Goal: Transaction & Acquisition: Book appointment/travel/reservation

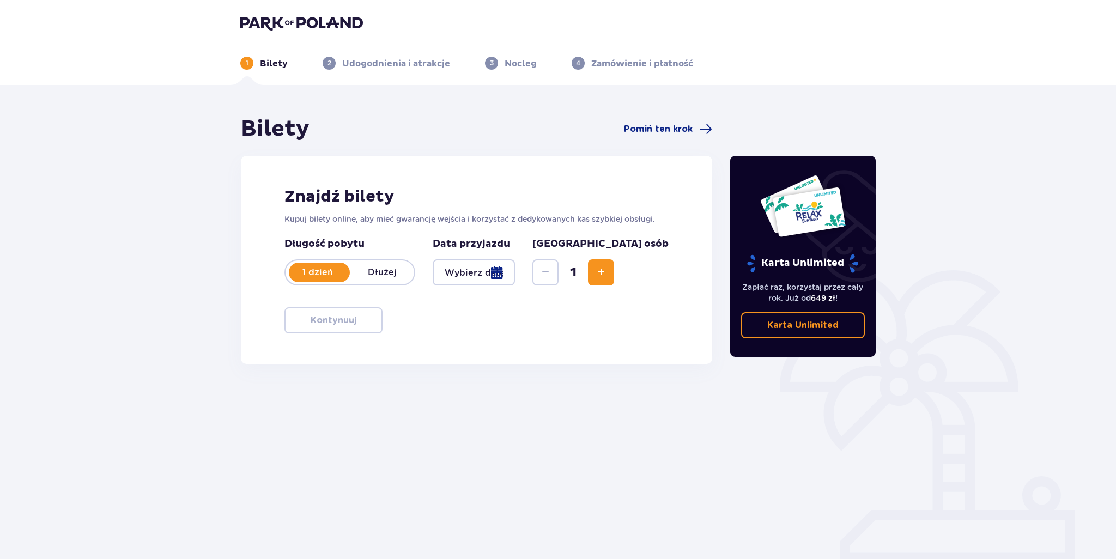
type input "[DATE]"
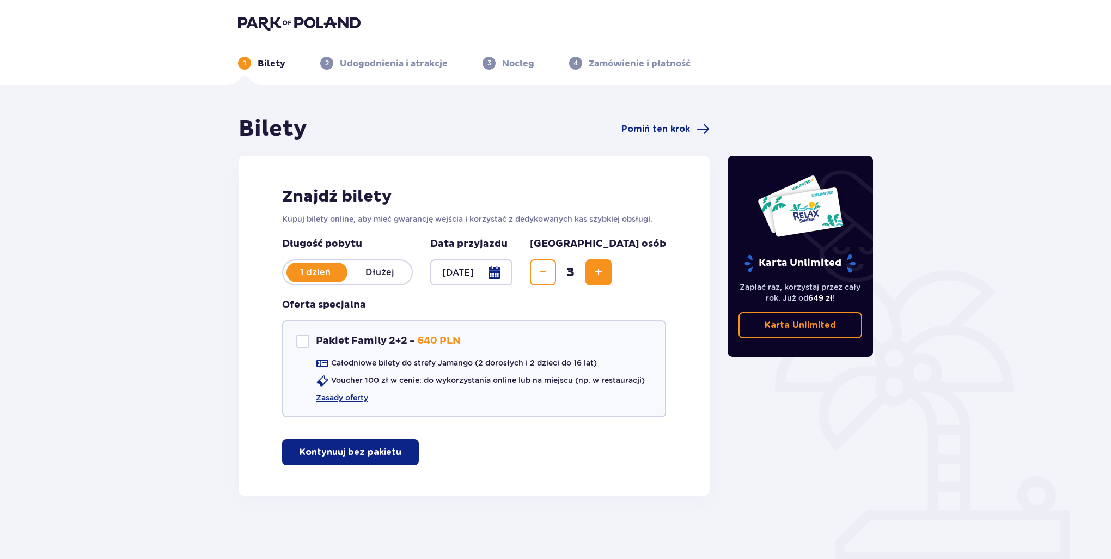
click at [368, 460] on button "Kontynuuj bez pakietu" at bounding box center [350, 452] width 137 height 26
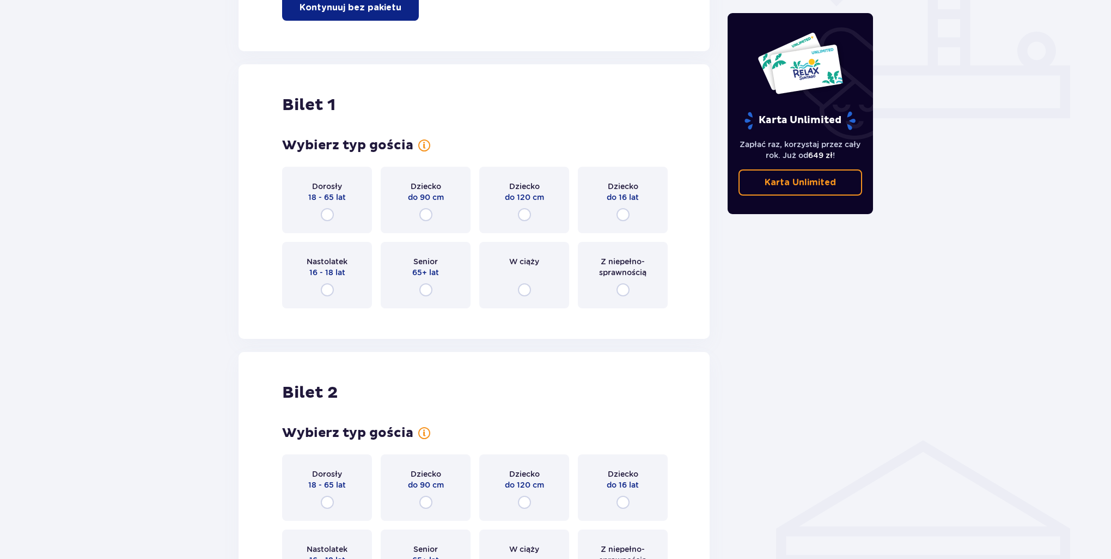
scroll to position [495, 0]
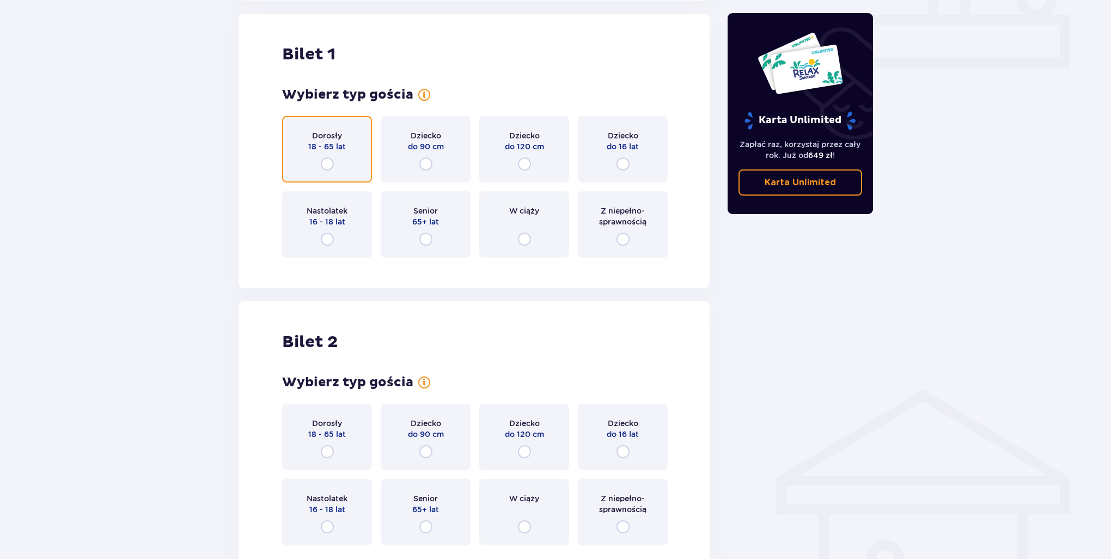
click at [323, 157] on input "radio" at bounding box center [327, 163] width 13 height 13
radio input "true"
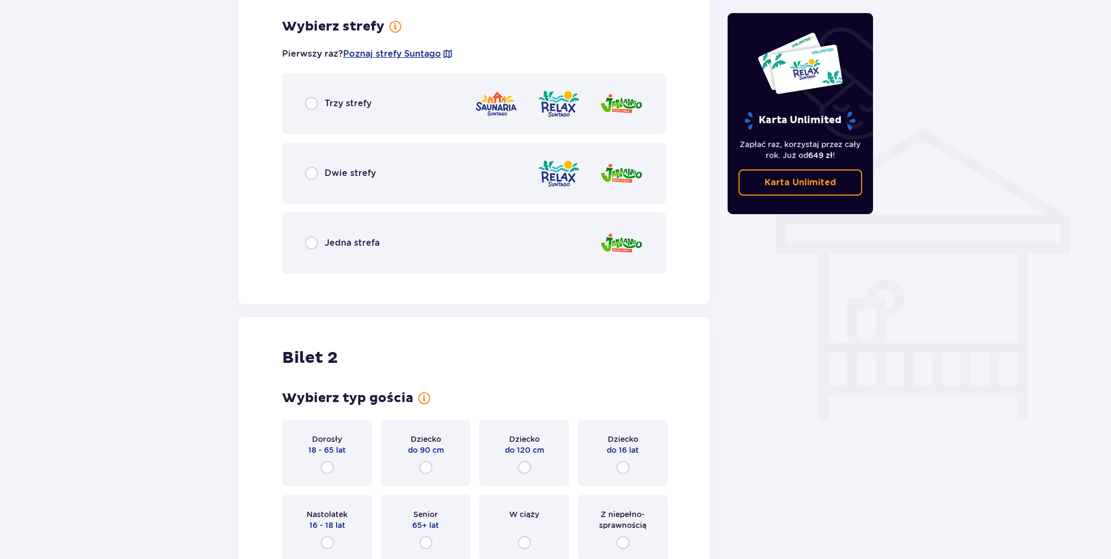
scroll to position [761, 0]
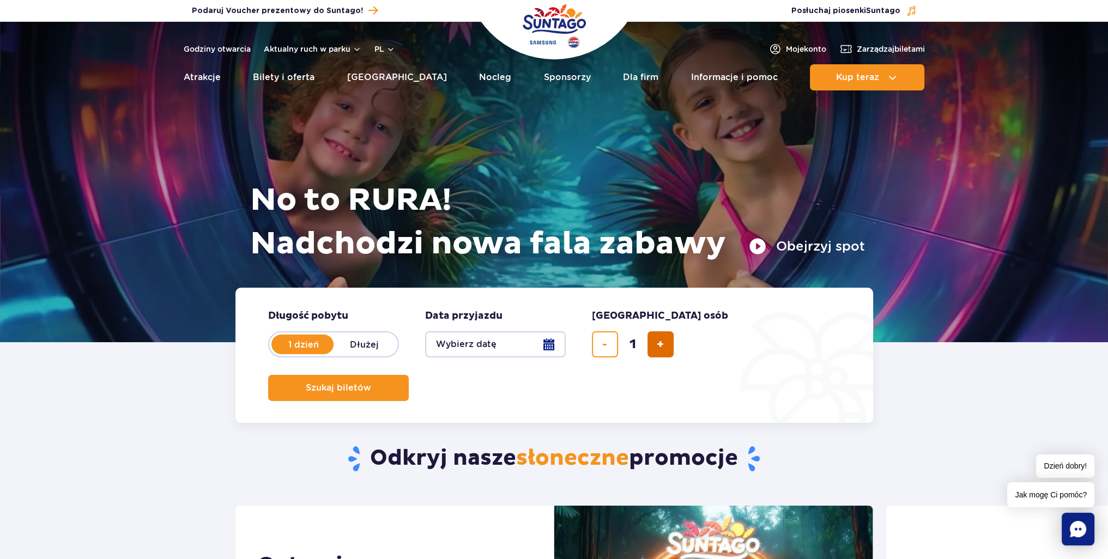
click at [659, 344] on span "dodaj bilet" at bounding box center [660, 344] width 7 height 0
type input "3"
click at [489, 341] on button "Wybierz datę" at bounding box center [495, 344] width 141 height 26
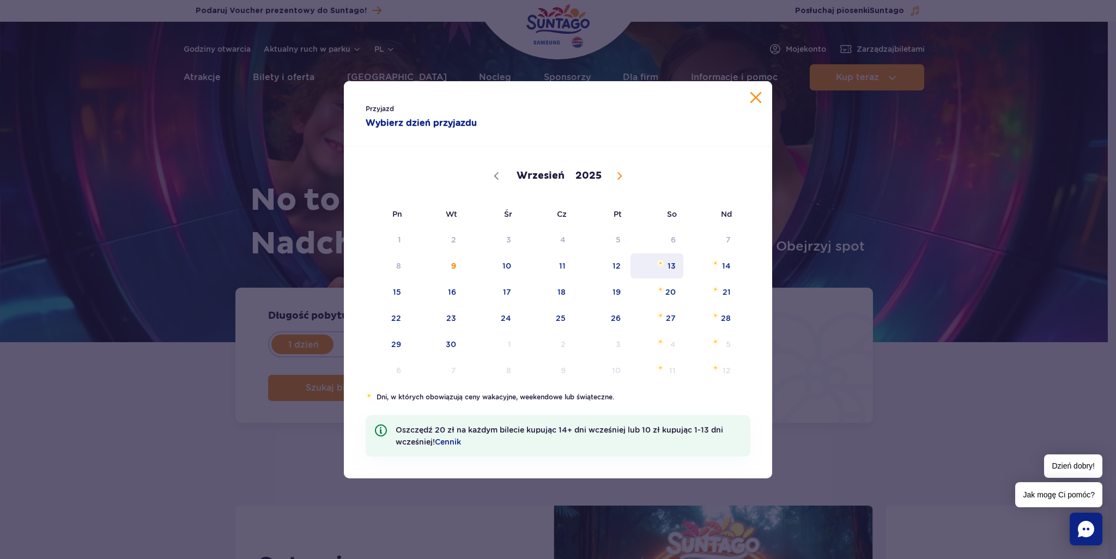
click at [660, 269] on span "13" at bounding box center [656, 265] width 55 height 25
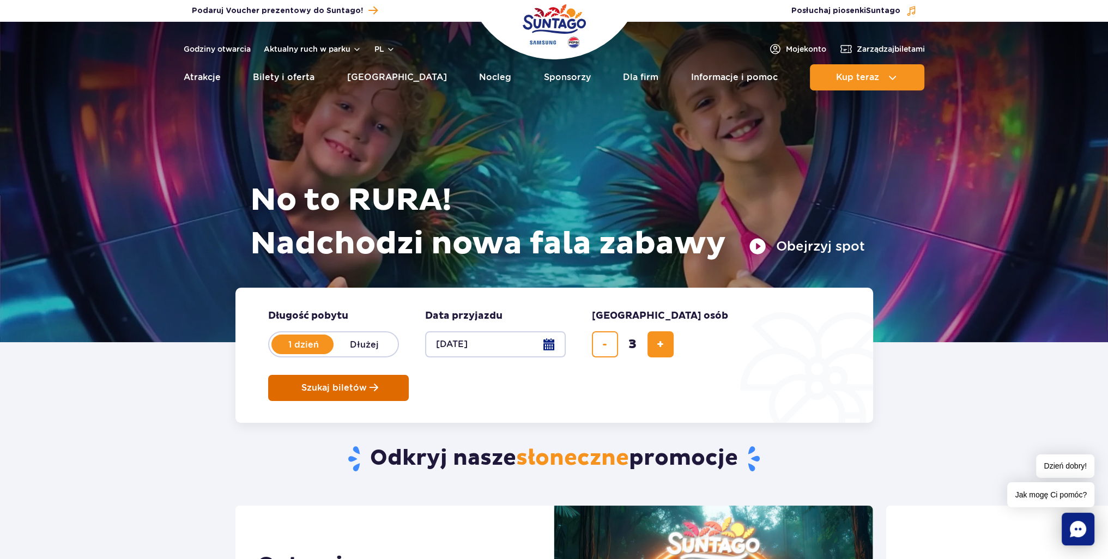
click at [367, 383] on span "Szukaj biletów" at bounding box center [333, 388] width 65 height 10
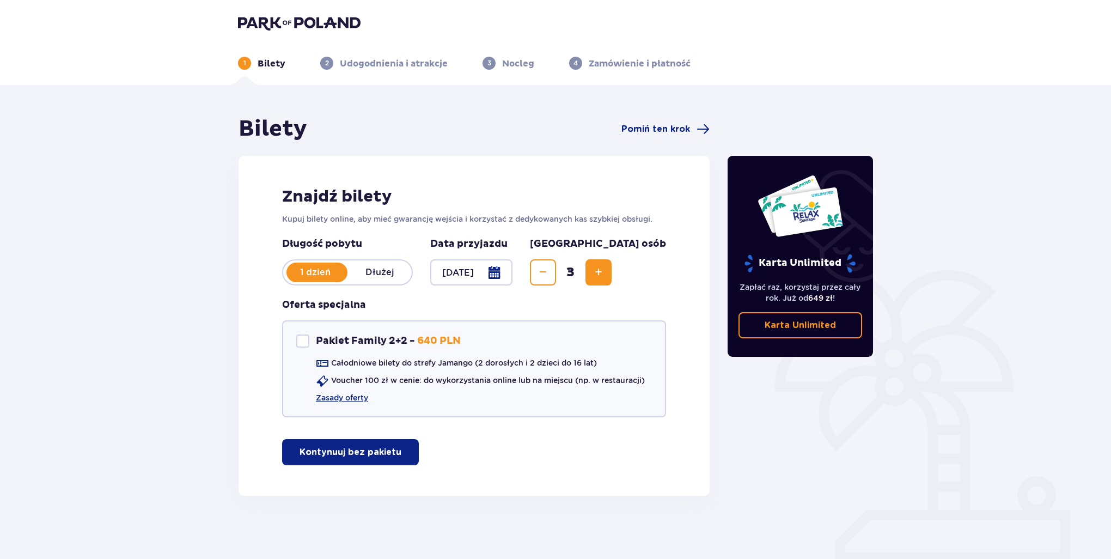
scroll to position [39, 0]
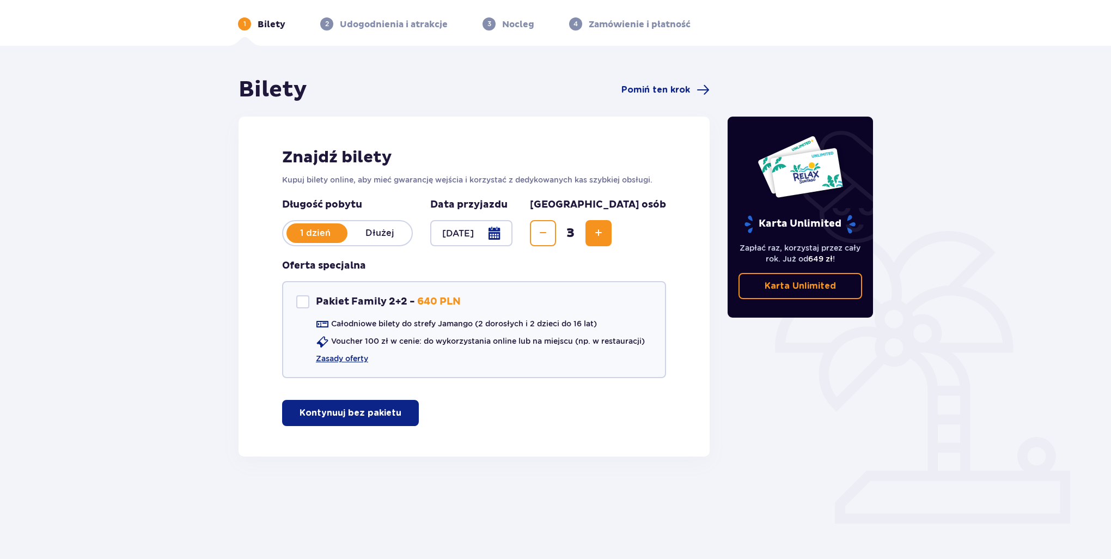
click at [405, 414] on span "button" at bounding box center [403, 412] width 13 height 13
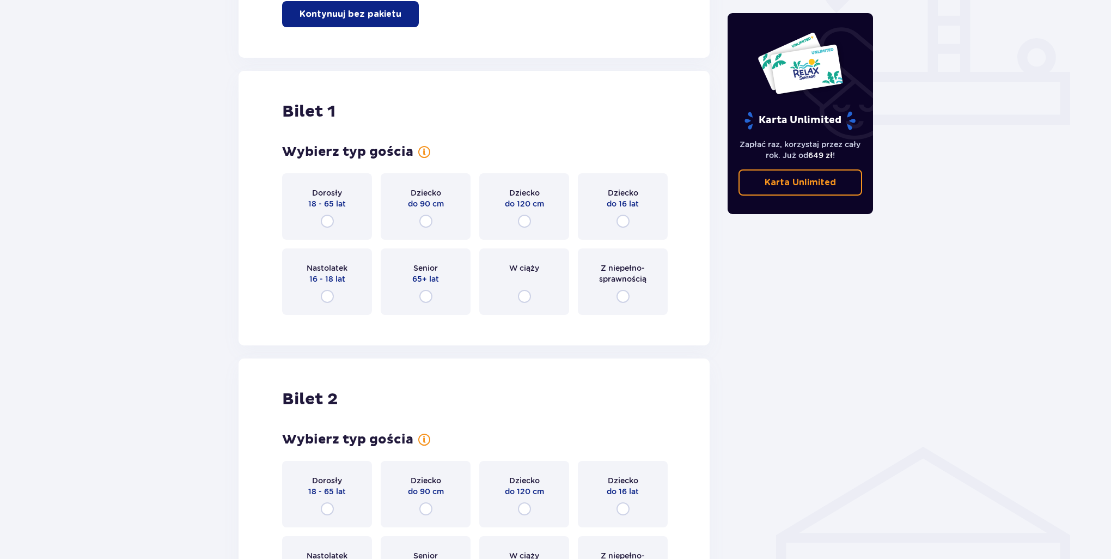
scroll to position [495, 0]
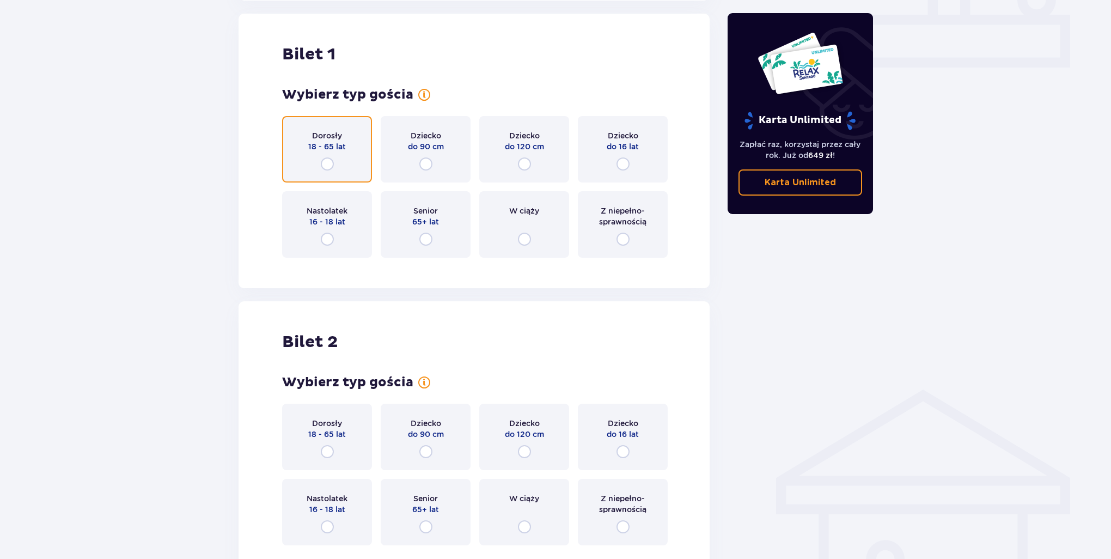
click at [327, 166] on input "radio" at bounding box center [327, 163] width 13 height 13
radio input "true"
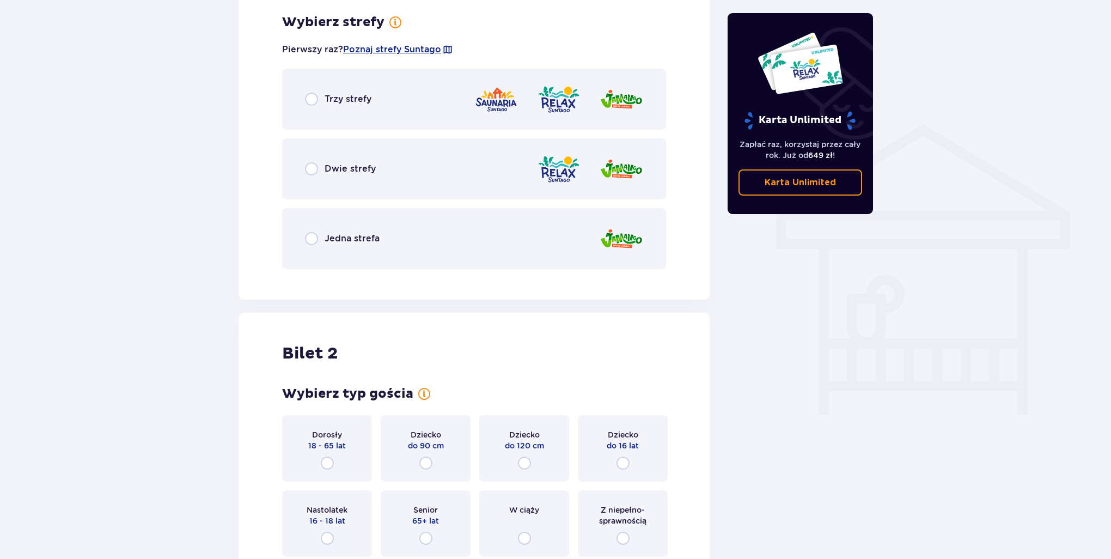
scroll to position [761, 0]
click at [318, 101] on div "Trzy strefy" at bounding box center [338, 98] width 66 height 13
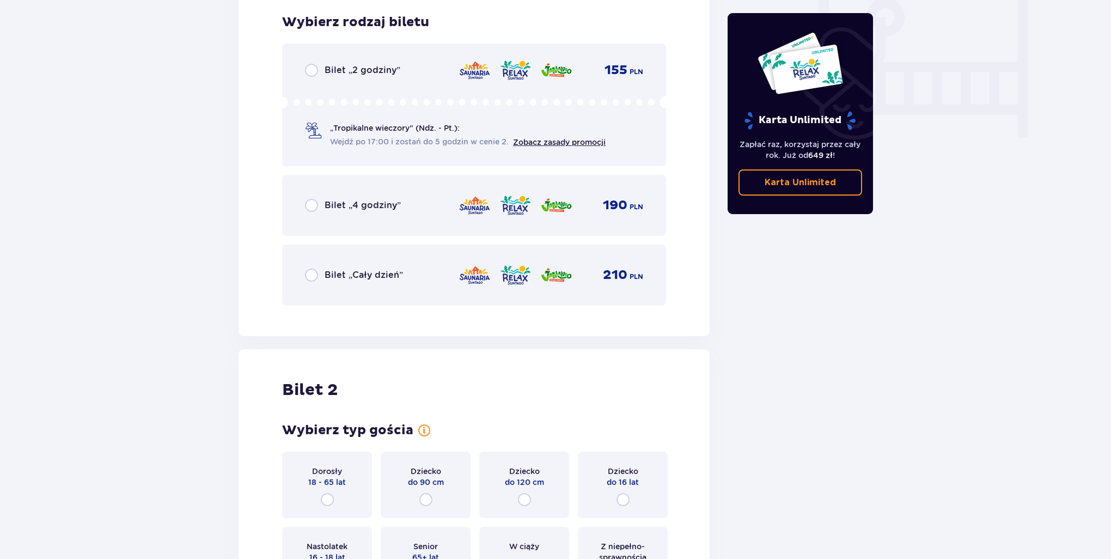
scroll to position [1038, 0]
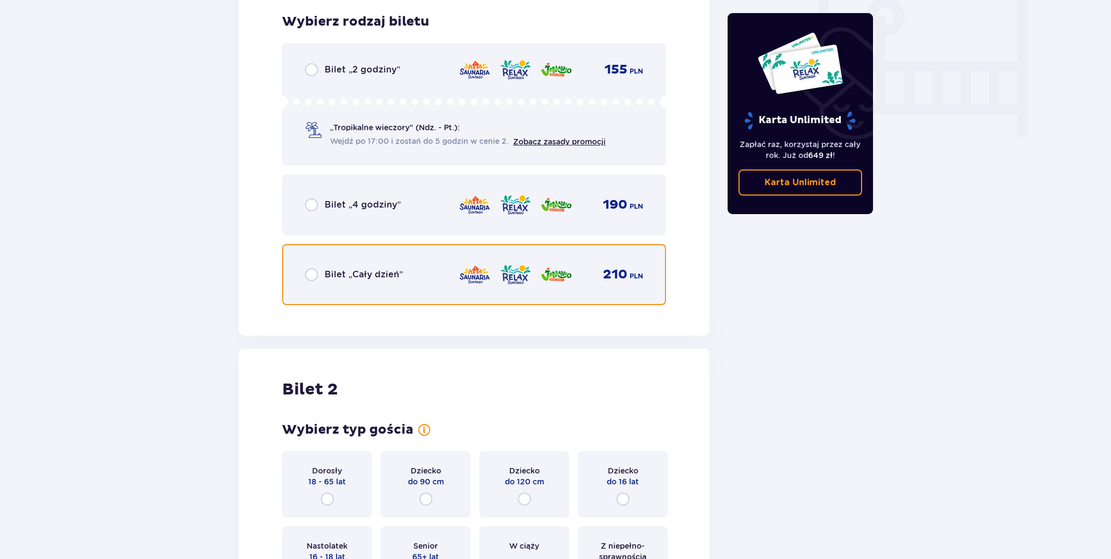
click at [309, 276] on input "radio" at bounding box center [311, 274] width 13 height 13
radio input "true"
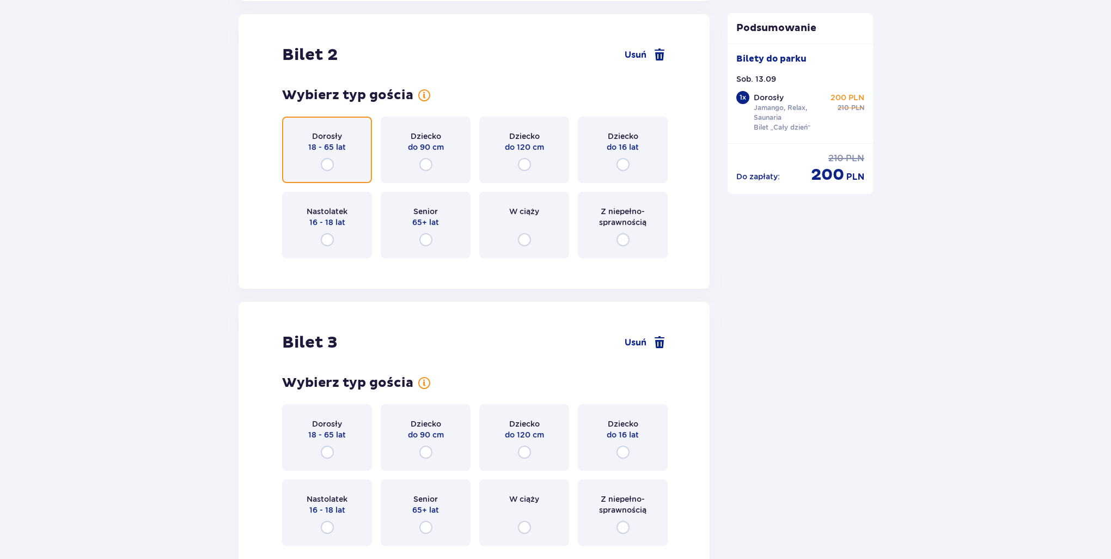
click at [327, 166] on input "radio" at bounding box center [327, 164] width 13 height 13
radio input "true"
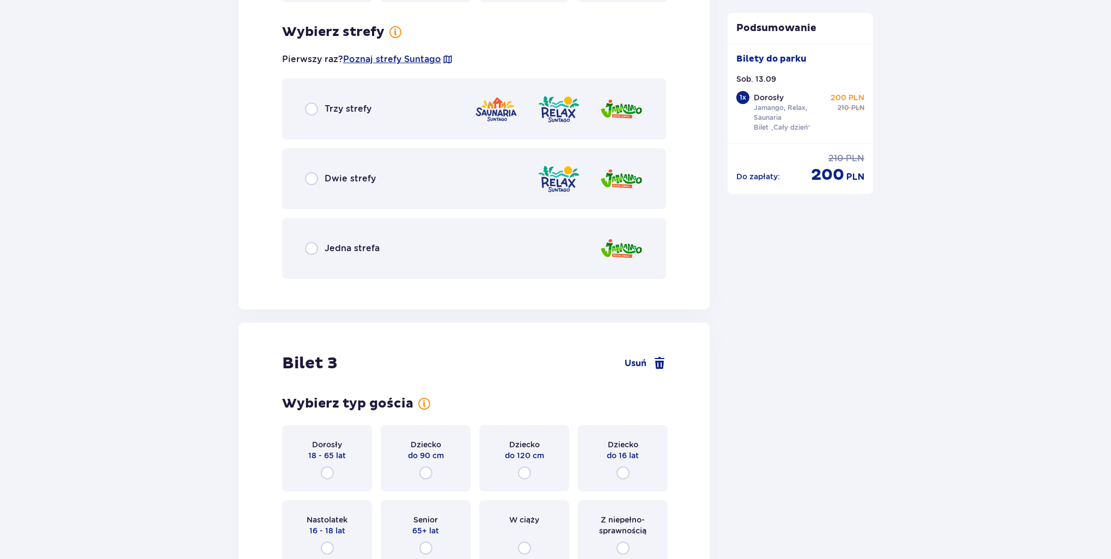
scroll to position [1638, 0]
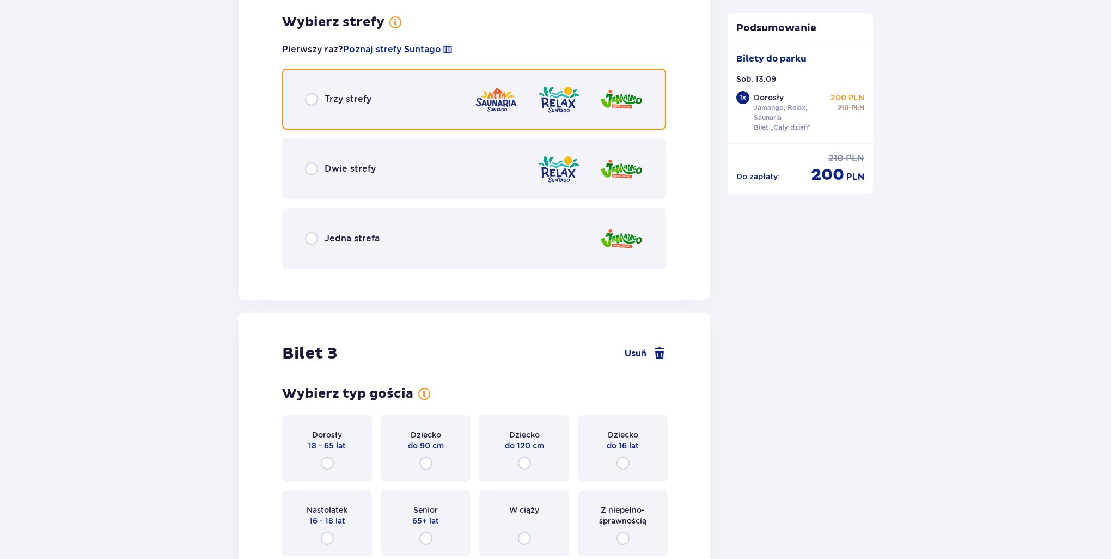
click at [314, 94] on input "radio" at bounding box center [311, 99] width 13 height 13
radio input "true"
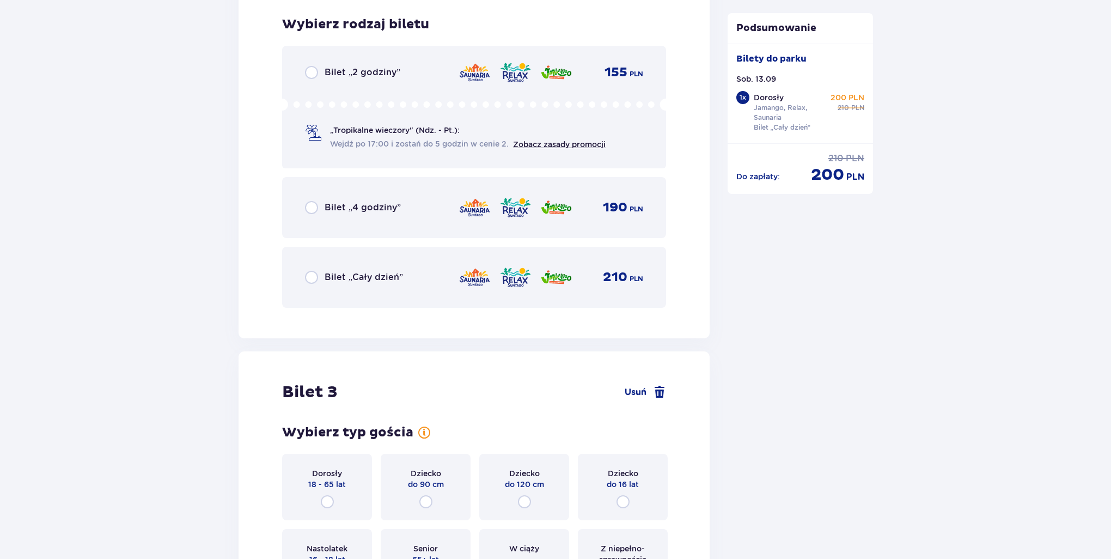
scroll to position [1915, 0]
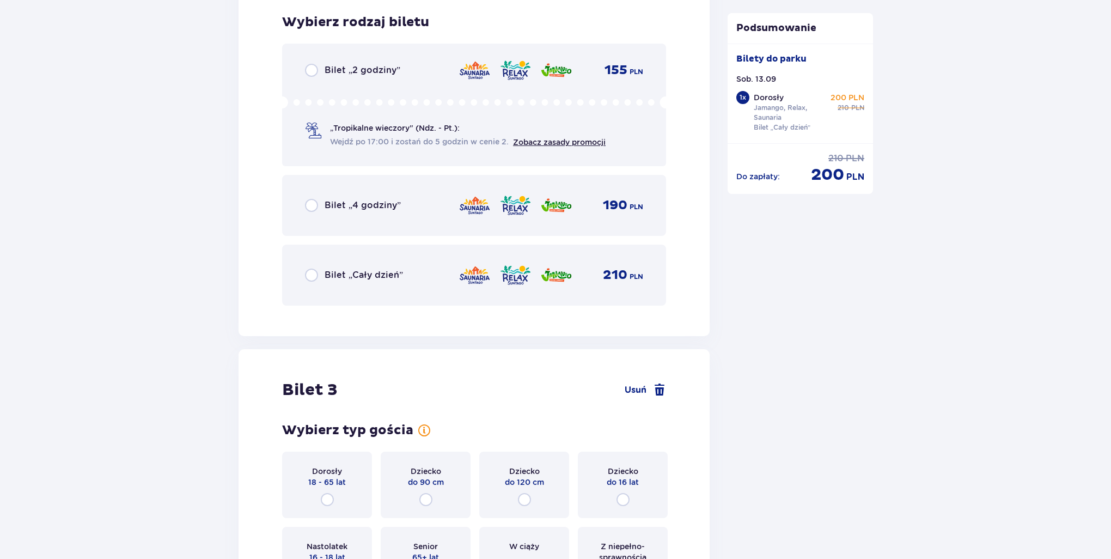
click at [319, 266] on div "Bilet „Cały dzień” 210 PLN" at bounding box center [474, 275] width 338 height 23
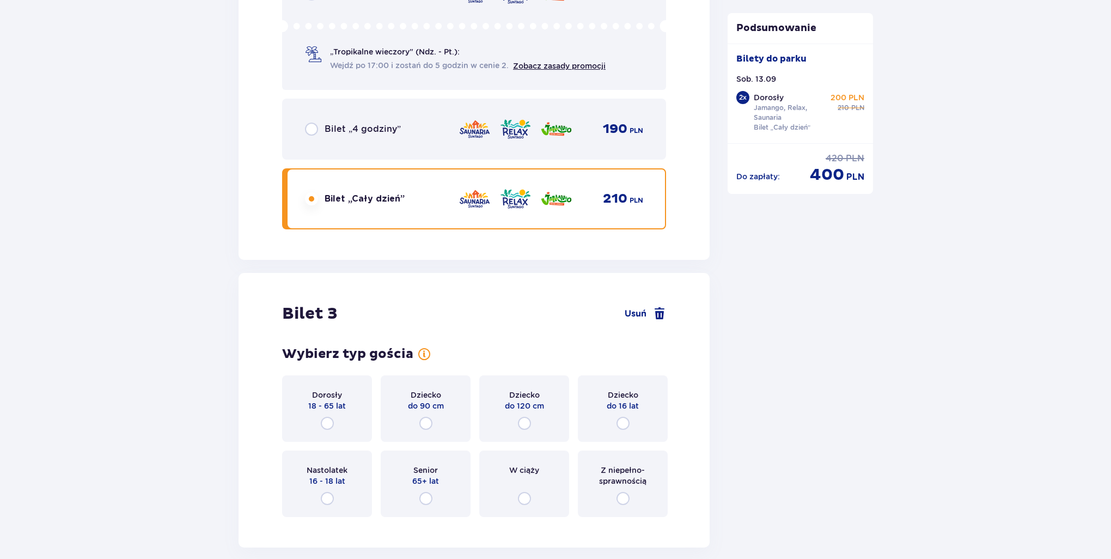
scroll to position [2096, 0]
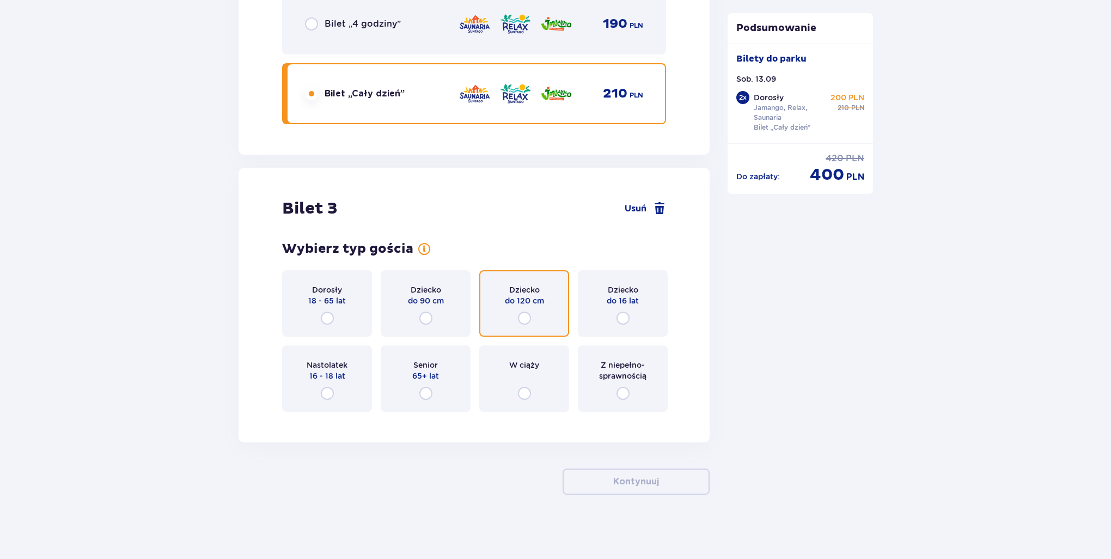
click at [526, 315] on input "radio" at bounding box center [524, 318] width 13 height 13
radio input "true"
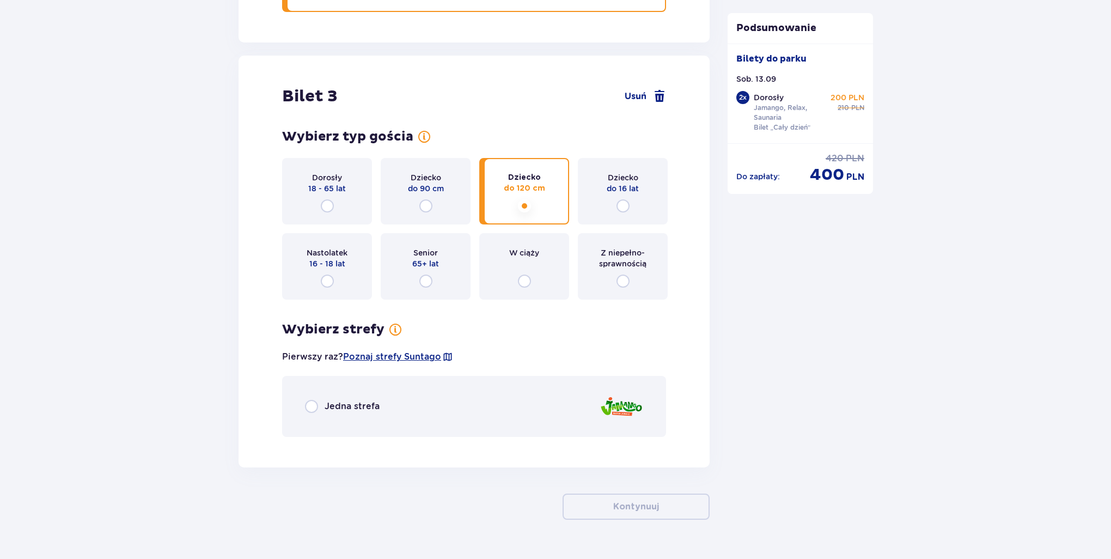
scroll to position [2234, 0]
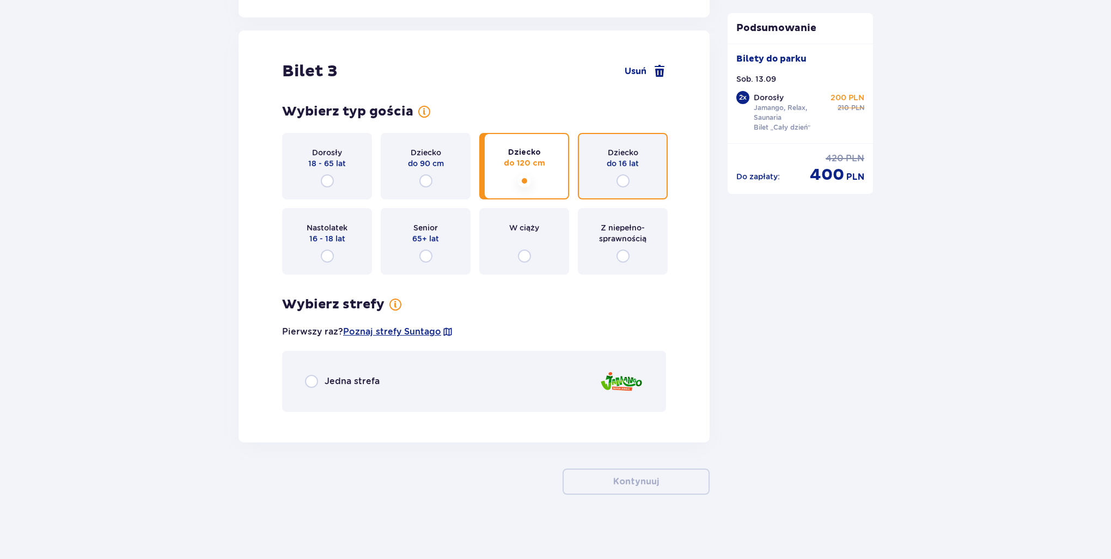
click at [620, 179] on input "radio" at bounding box center [623, 180] width 13 height 13
radio input "true"
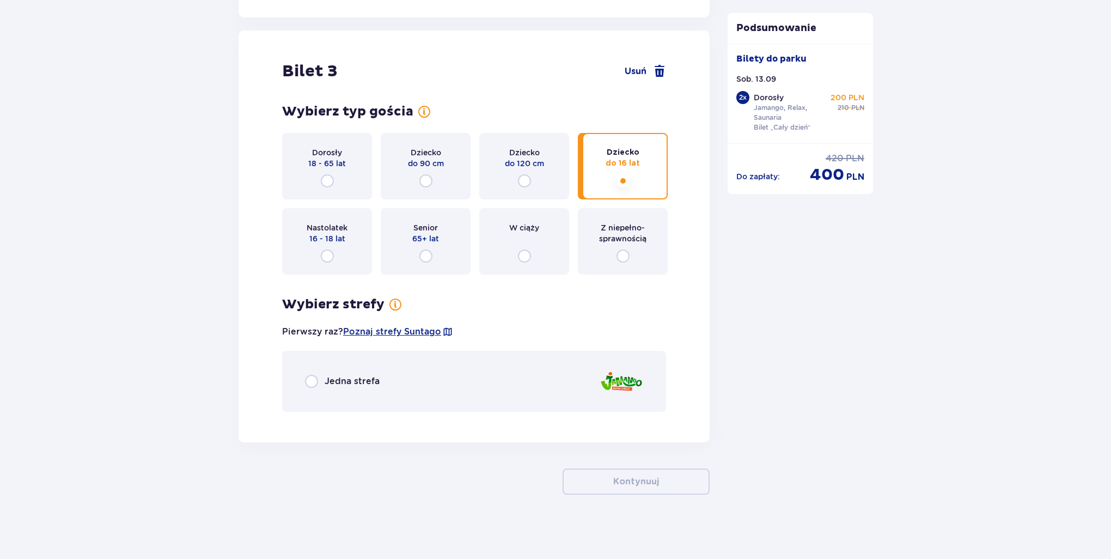
click at [320, 381] on div "Jedna strefa" at bounding box center [342, 381] width 75 height 13
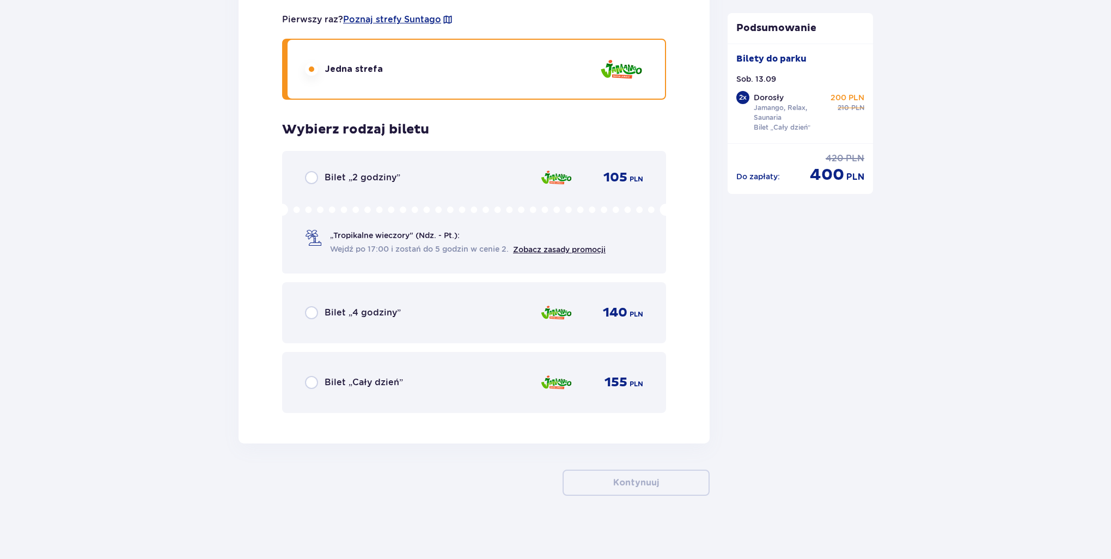
scroll to position [2547, 0]
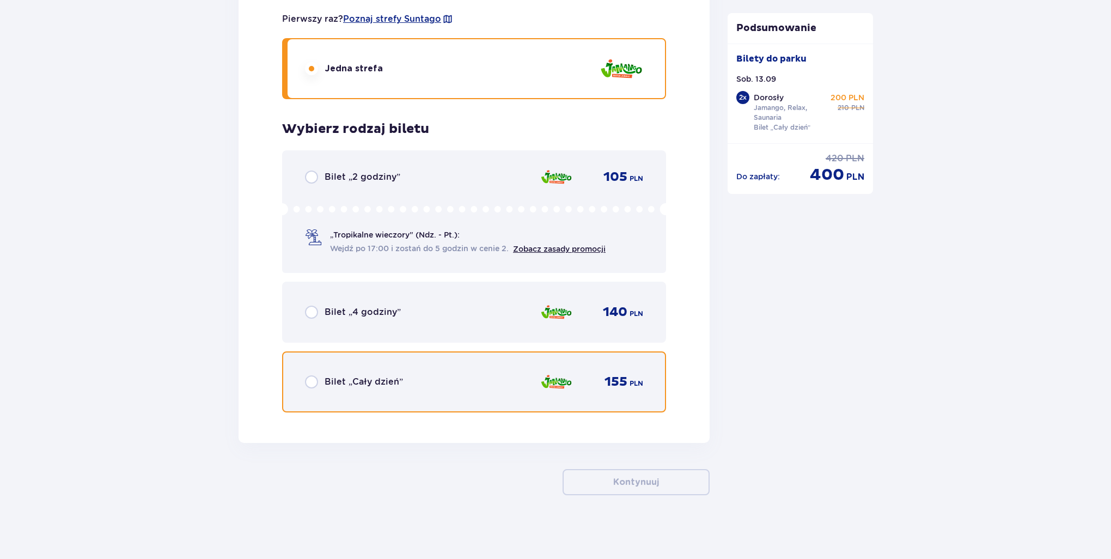
drag, startPoint x: 307, startPoint y: 385, endPoint x: 383, endPoint y: 340, distance: 87.9
click at [307, 384] on input "radio" at bounding box center [311, 381] width 13 height 13
radio input "true"
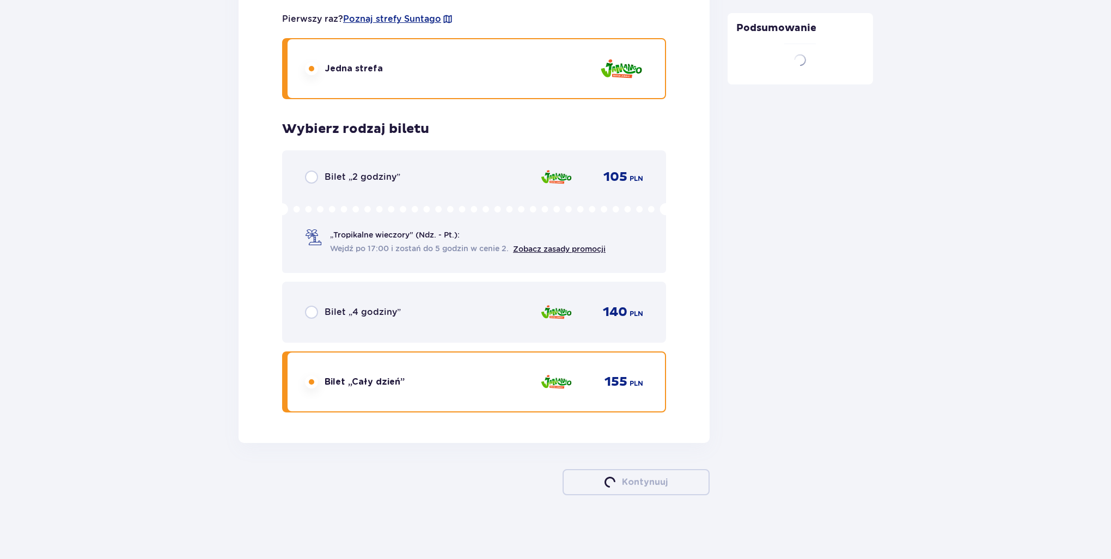
scroll to position [2329, 0]
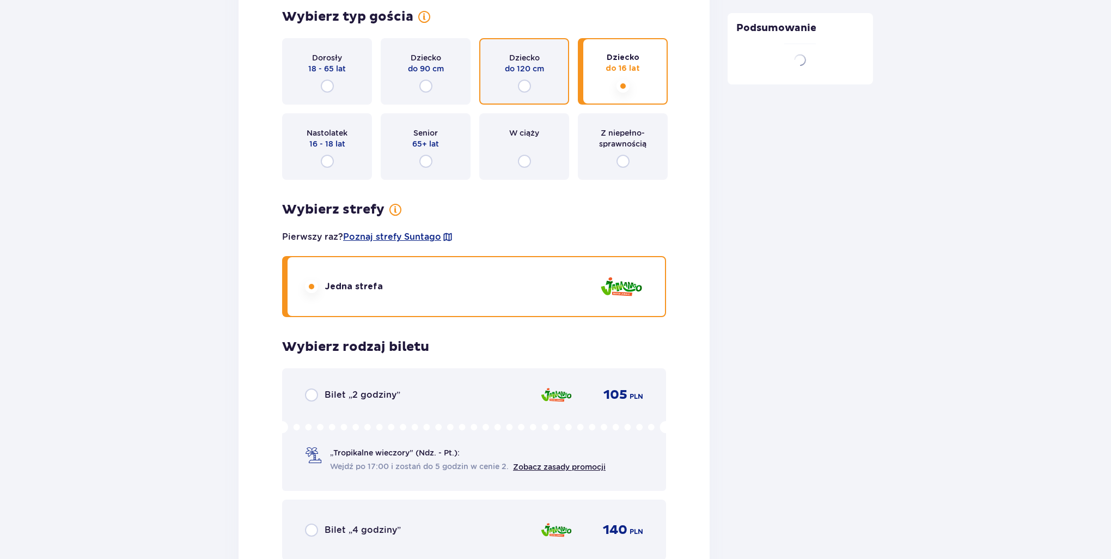
click at [524, 86] on input "radio" at bounding box center [524, 86] width 13 height 13
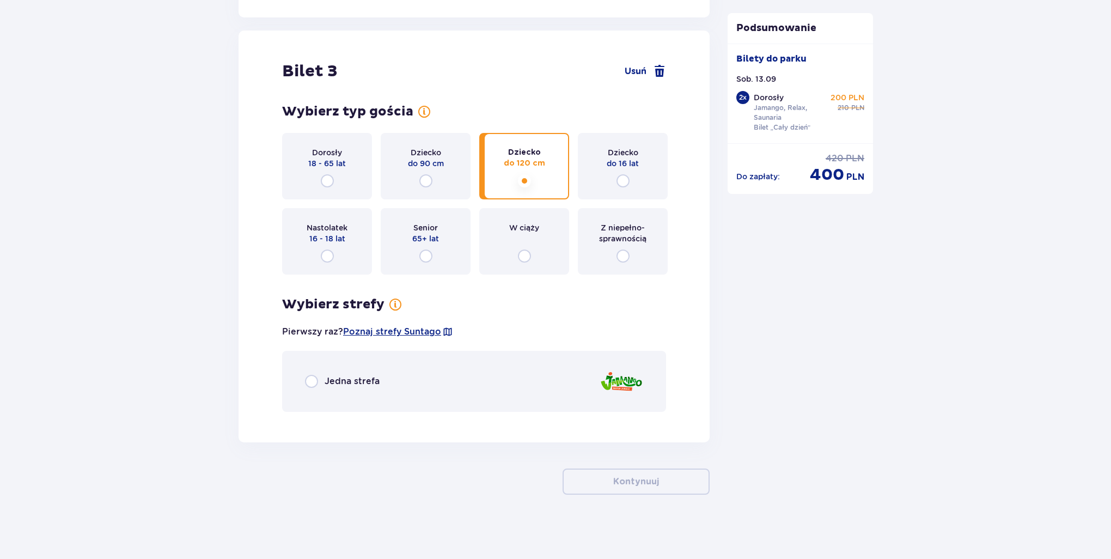
scroll to position [2233, 0]
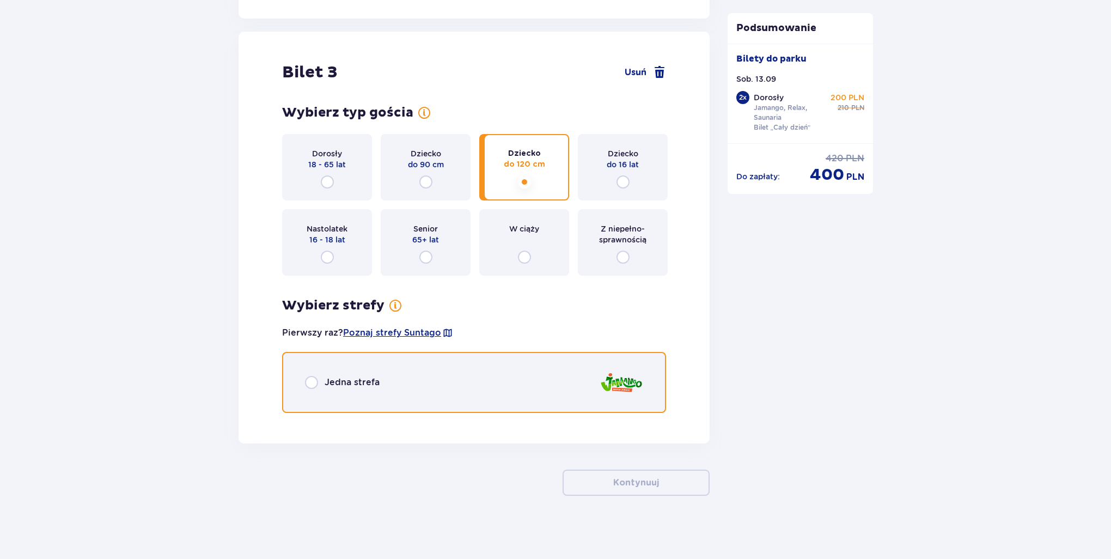
click at [309, 384] on input "radio" at bounding box center [311, 382] width 13 height 13
radio input "true"
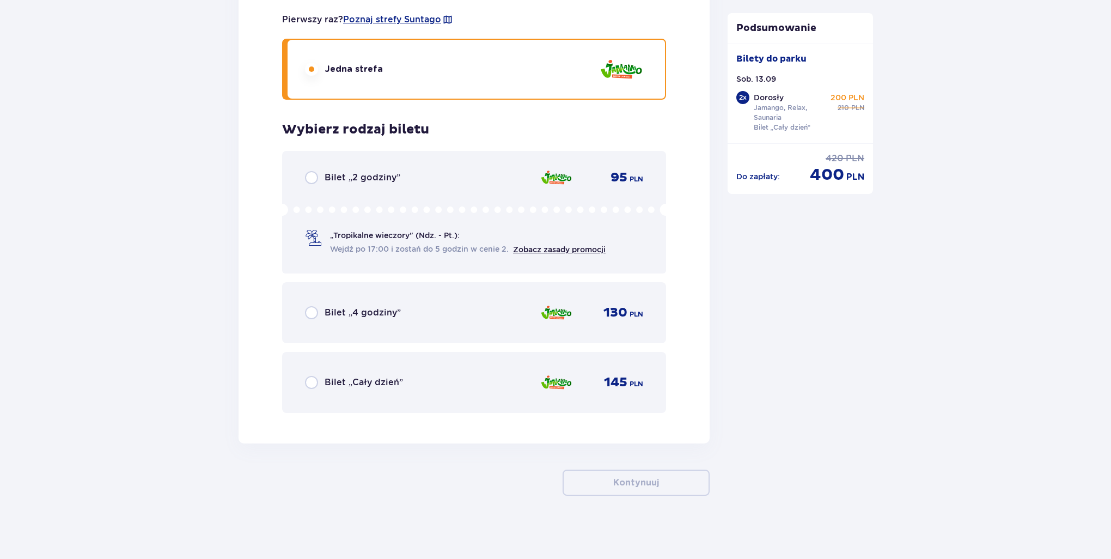
scroll to position [2547, 0]
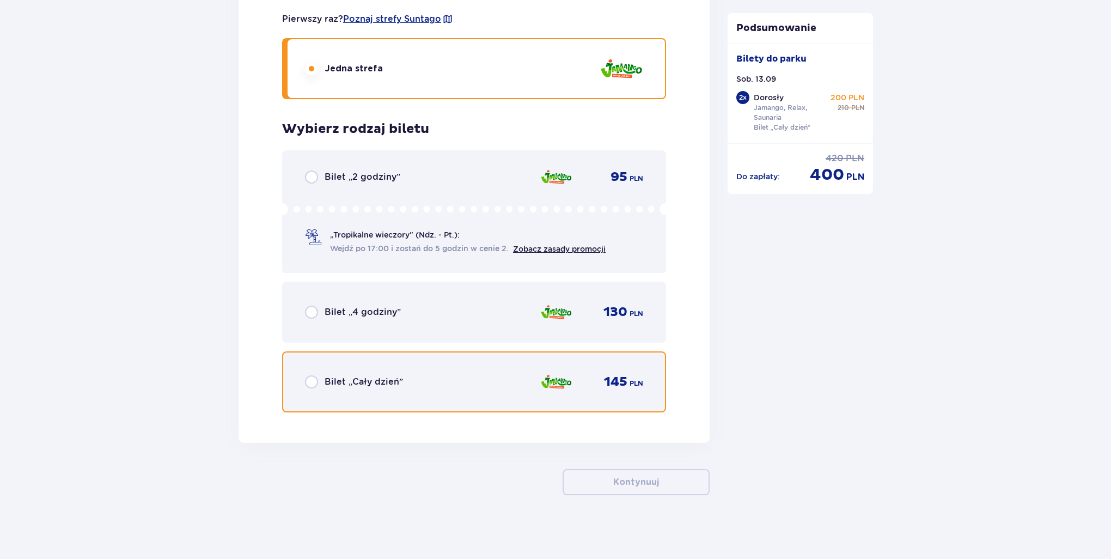
click at [309, 375] on input "radio" at bounding box center [311, 381] width 13 height 13
radio input "true"
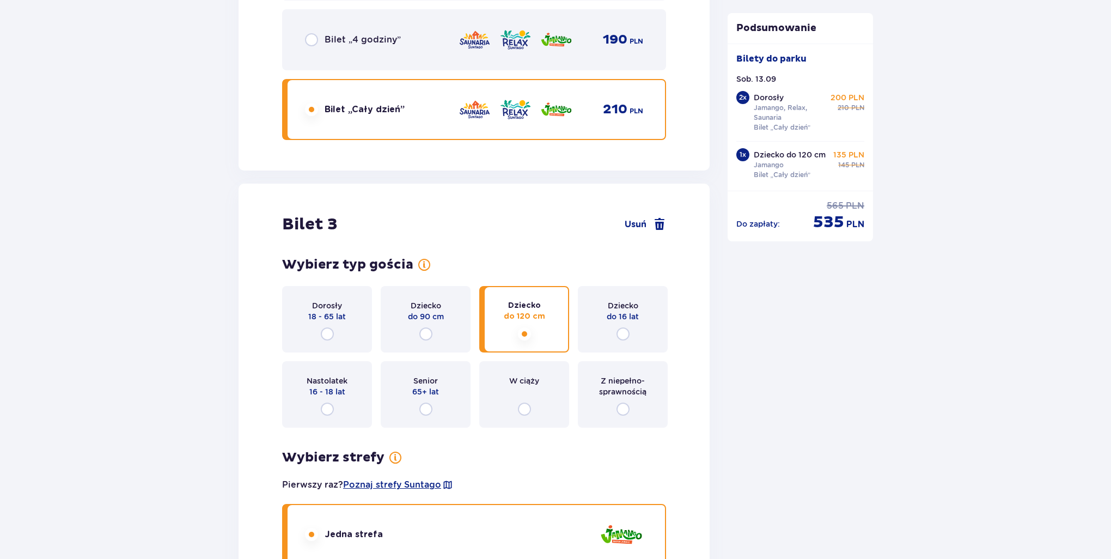
scroll to position [2179, 0]
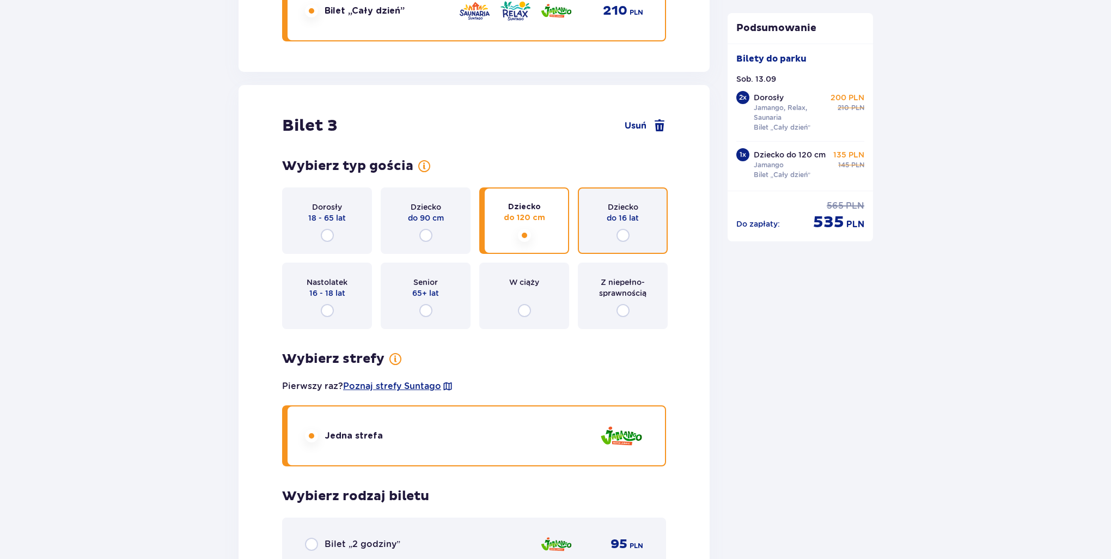
click at [621, 238] on input "radio" at bounding box center [623, 235] width 13 height 13
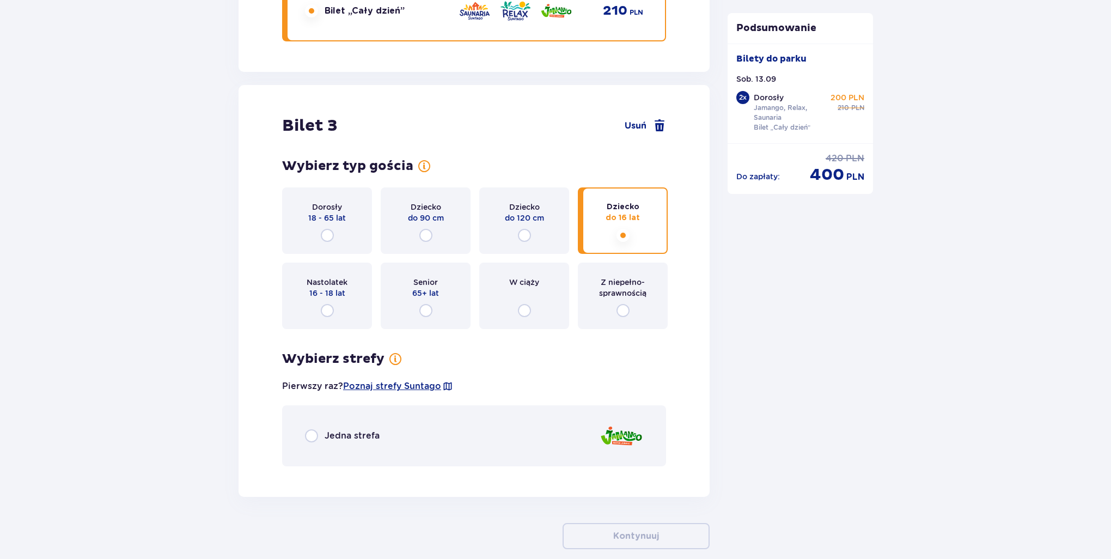
scroll to position [2234, 0]
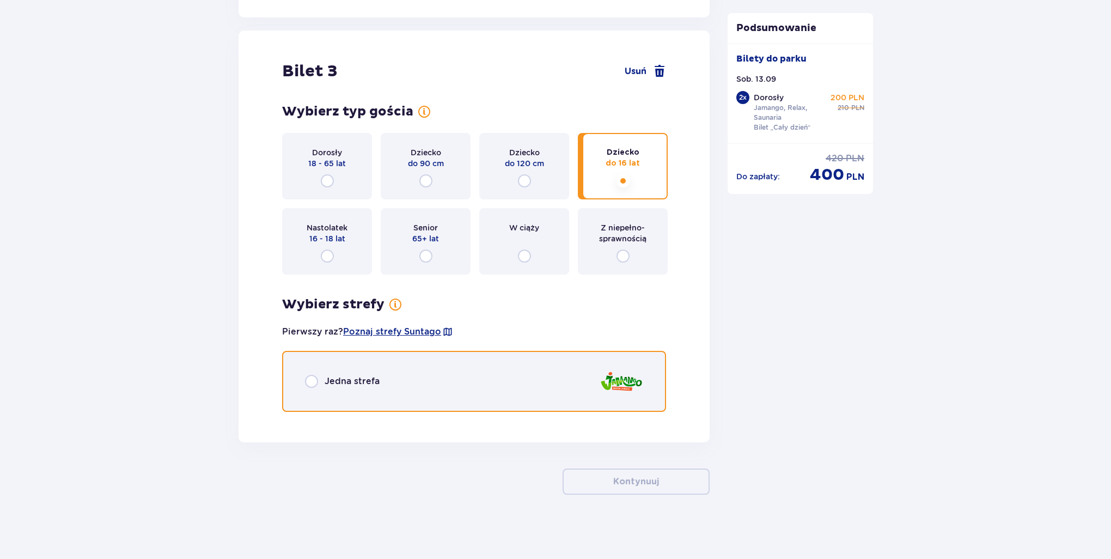
click at [305, 380] on input "radio" at bounding box center [311, 381] width 13 height 13
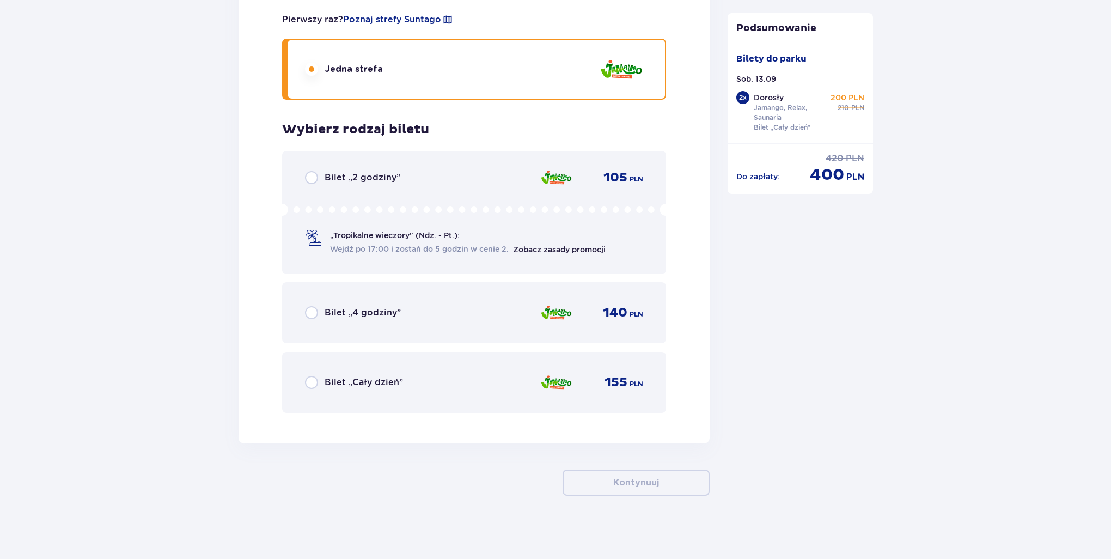
scroll to position [2547, 0]
click at [312, 387] on div "Bilet „Cały dzień” 155 PLN" at bounding box center [474, 381] width 338 height 23
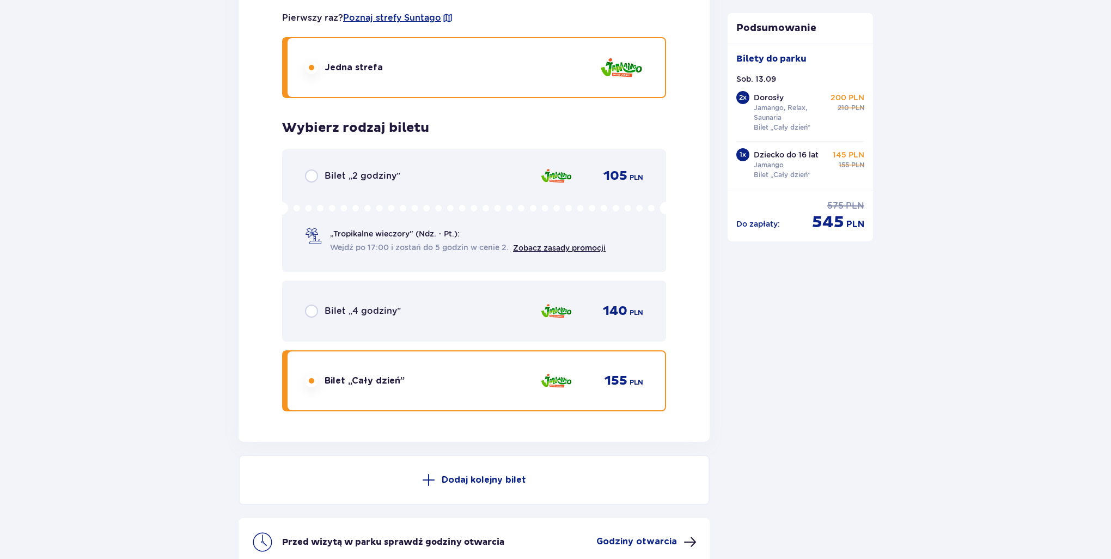
scroll to position [2657, 0]
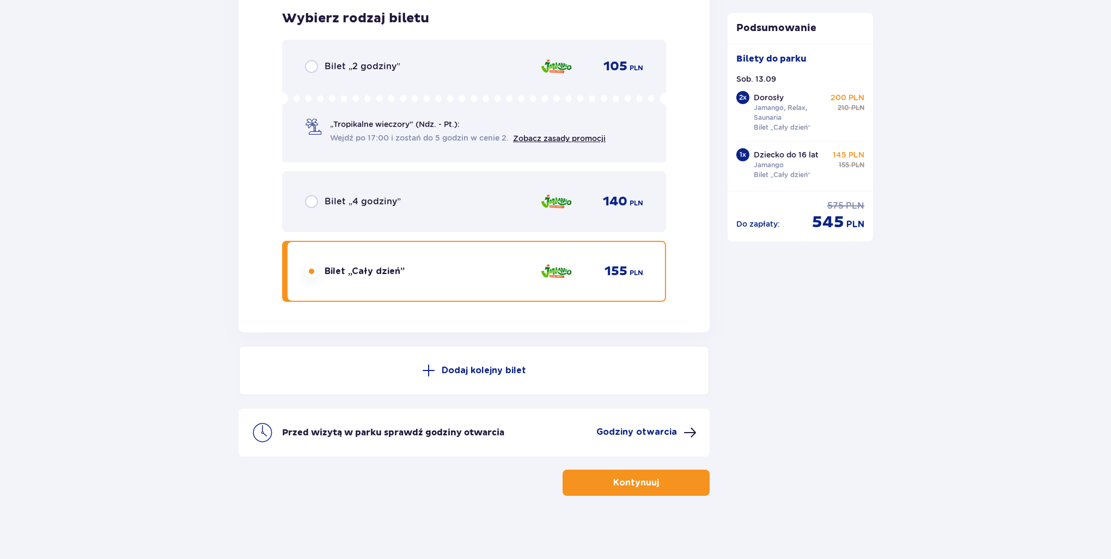
click at [674, 489] on button "Kontynuuj" at bounding box center [636, 483] width 147 height 26
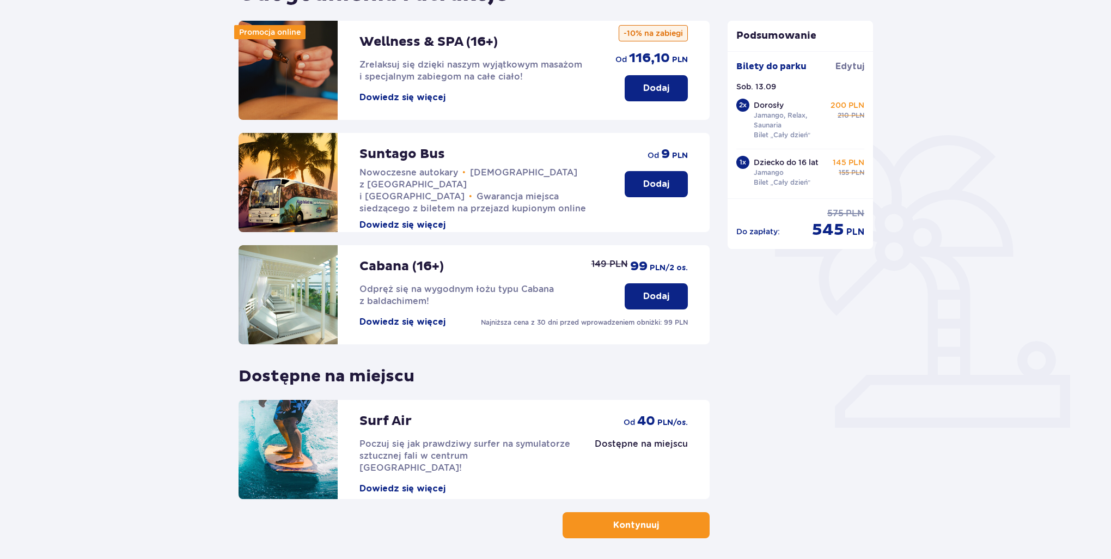
scroll to position [180, 0]
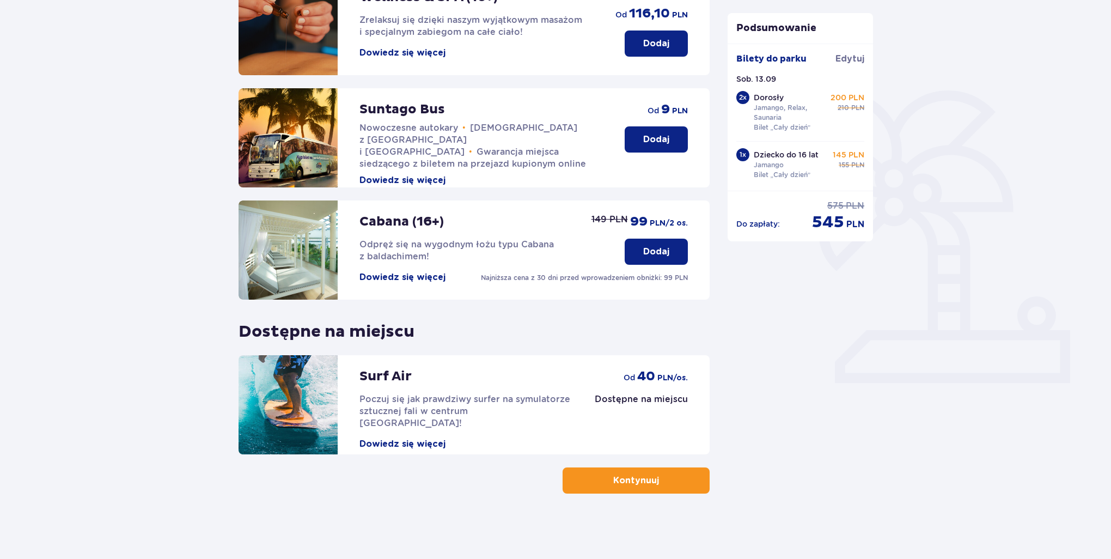
drag, startPoint x: 653, startPoint y: 476, endPoint x: 850, endPoint y: 26, distance: 490.6
click at [653, 475] on button "Kontynuuj" at bounding box center [636, 480] width 147 height 26
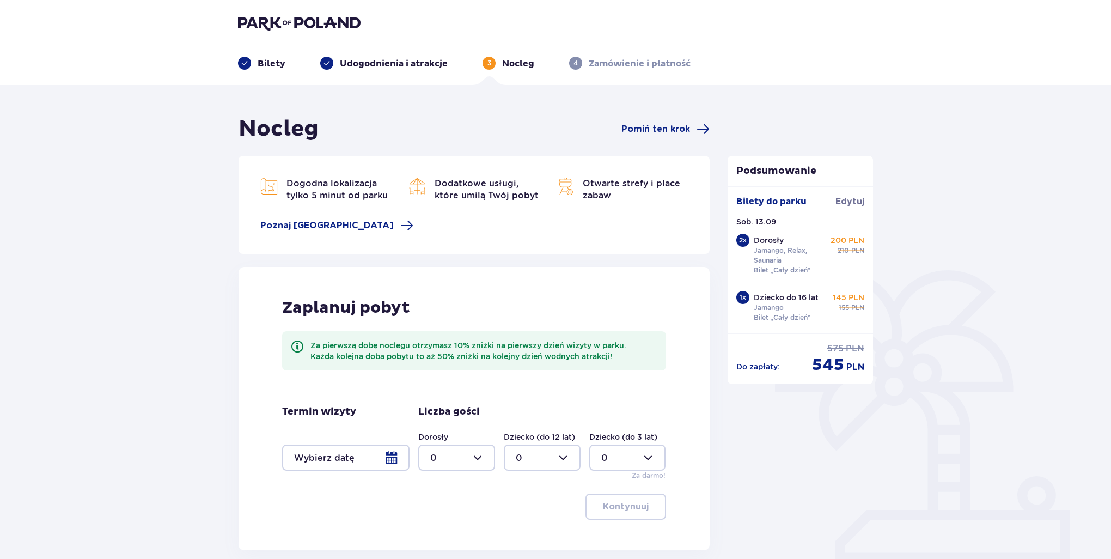
click at [336, 462] on div at bounding box center [345, 458] width 127 height 26
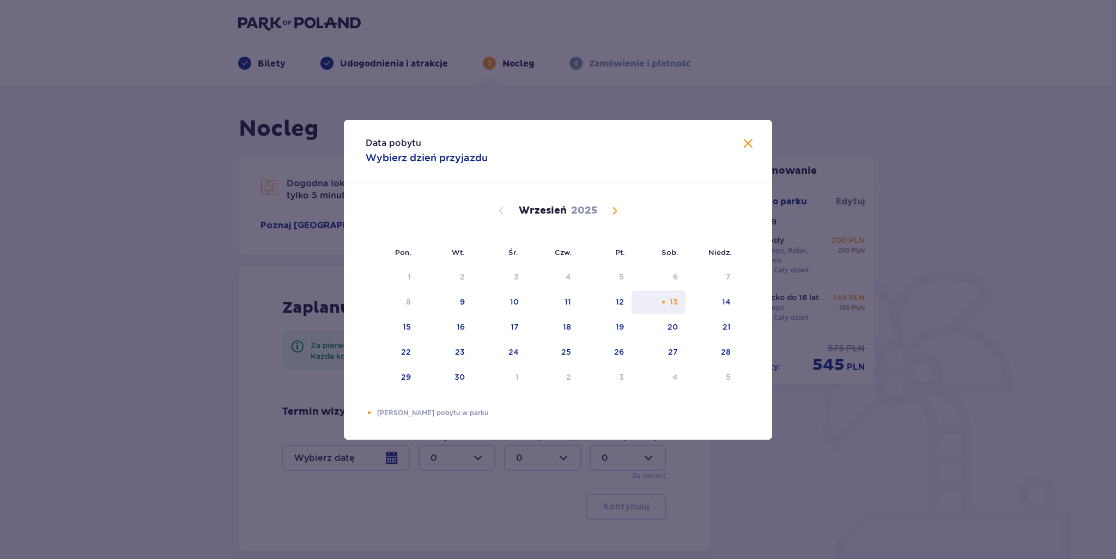
click at [673, 302] on div "13" at bounding box center [674, 301] width 8 height 11
click at [656, 295] on div "13" at bounding box center [658, 302] width 54 height 24
click at [657, 295] on div "13" at bounding box center [658, 302] width 54 height 24
click at [750, 148] on span at bounding box center [748, 143] width 13 height 13
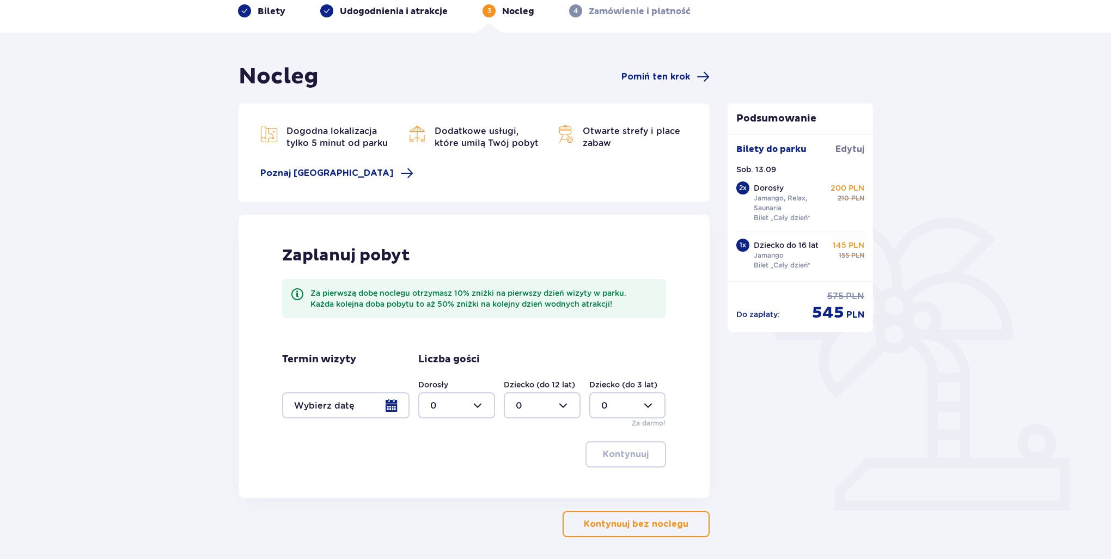
scroll to position [96, 0]
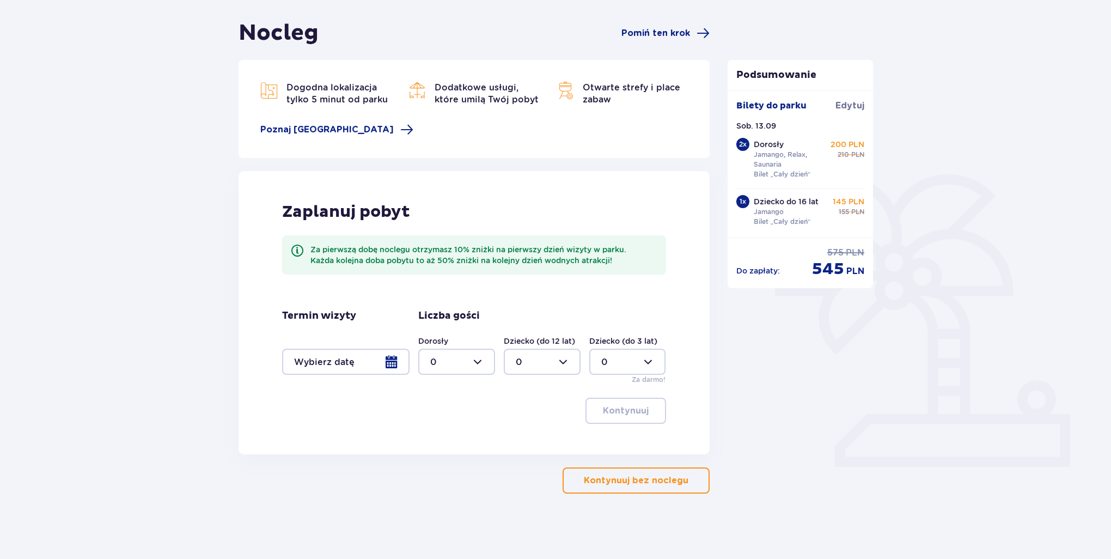
click at [464, 360] on div at bounding box center [456, 362] width 77 height 26
click at [466, 436] on div "2" at bounding box center [456, 441] width 53 height 12
type input "2"
click at [566, 362] on div at bounding box center [542, 362] width 77 height 26
click at [529, 419] on div "1" at bounding box center [542, 418] width 53 height 12
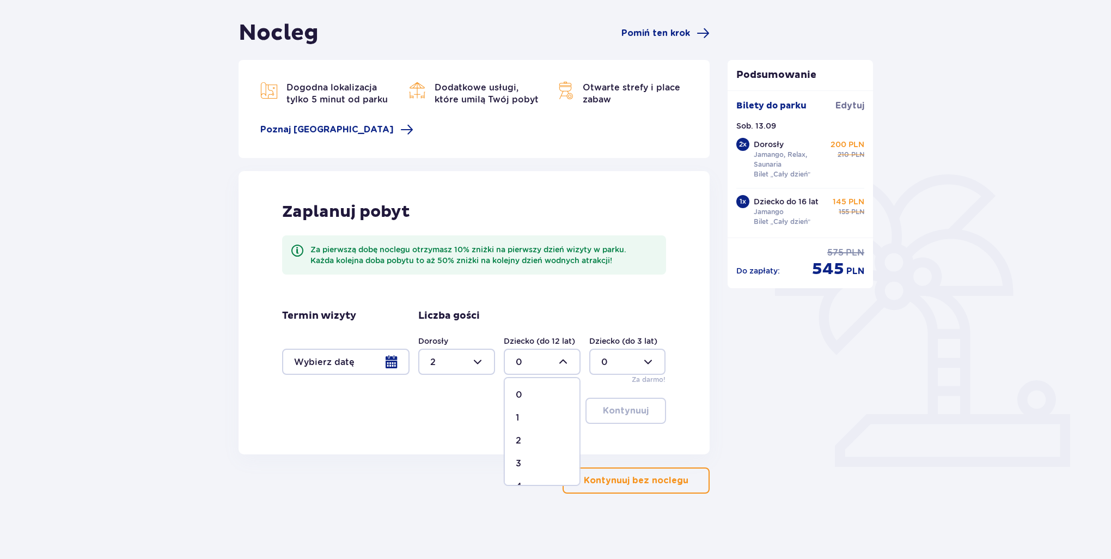
type input "1"
click at [481, 428] on div "Zaplanuj pobyt Za pierwszą dobę noclegu otrzymasz 10% zniżki na pierwszy dzień …" at bounding box center [474, 312] width 471 height 283
click at [616, 481] on p "Kontynuuj bez noclegu" at bounding box center [636, 481] width 105 height 12
